Goal: Find specific page/section: Find specific page/section

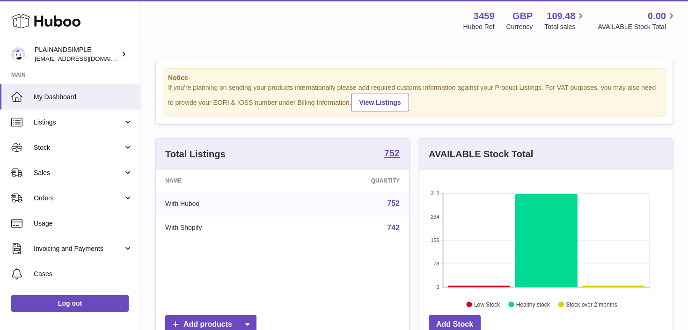
scroll to position [146, 253]
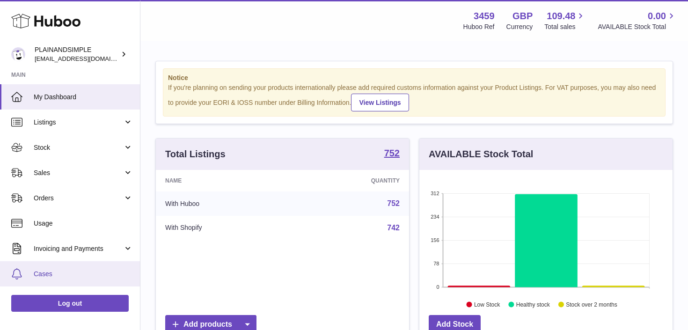
click at [116, 265] on link "Cases" at bounding box center [70, 273] width 140 height 25
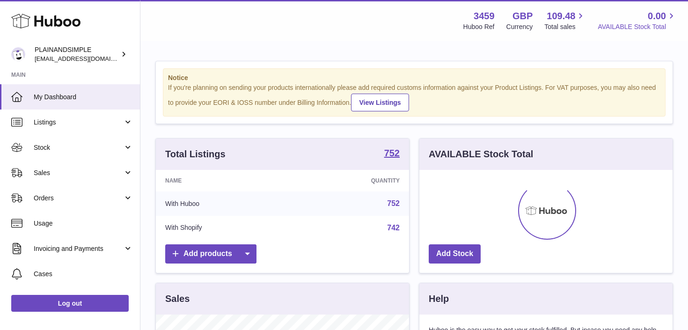
scroll to position [146, 253]
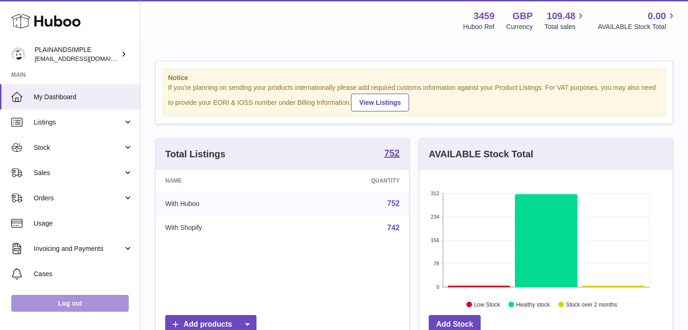
click at [82, 308] on link "Log out" at bounding box center [70, 303] width 118 height 17
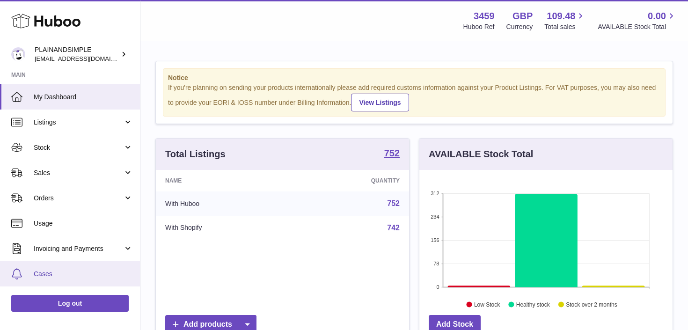
click at [81, 279] on link "Cases" at bounding box center [70, 273] width 140 height 25
